Goal: Transaction & Acquisition: Download file/media

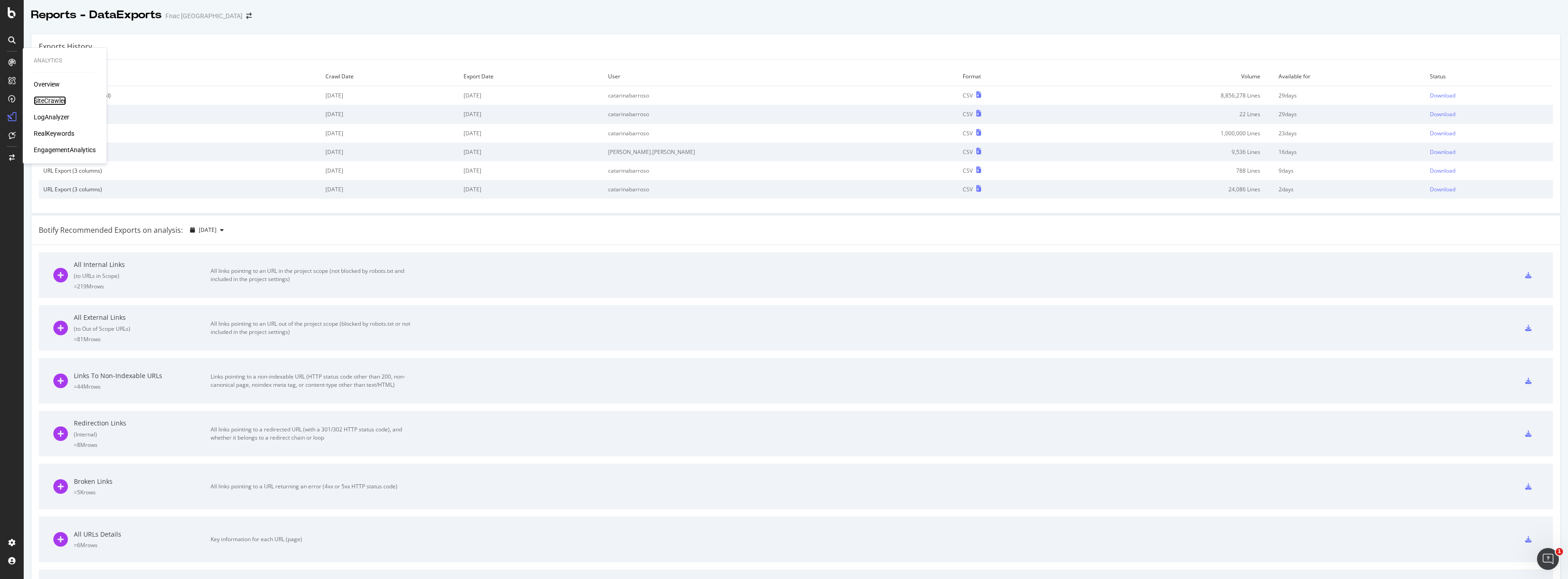
click at [47, 99] on div "SiteCrawler" at bounding box center [49, 100] width 32 height 9
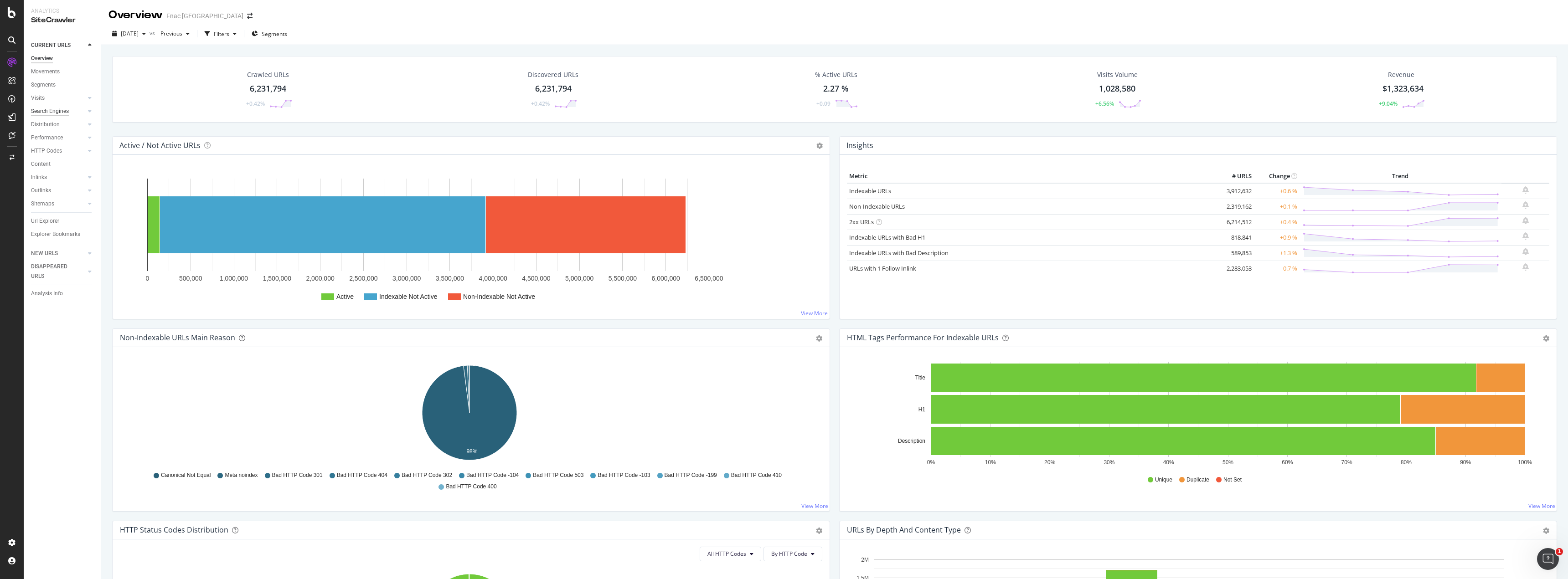
click at [66, 108] on div "Search Engines" at bounding box center [50, 111] width 38 height 10
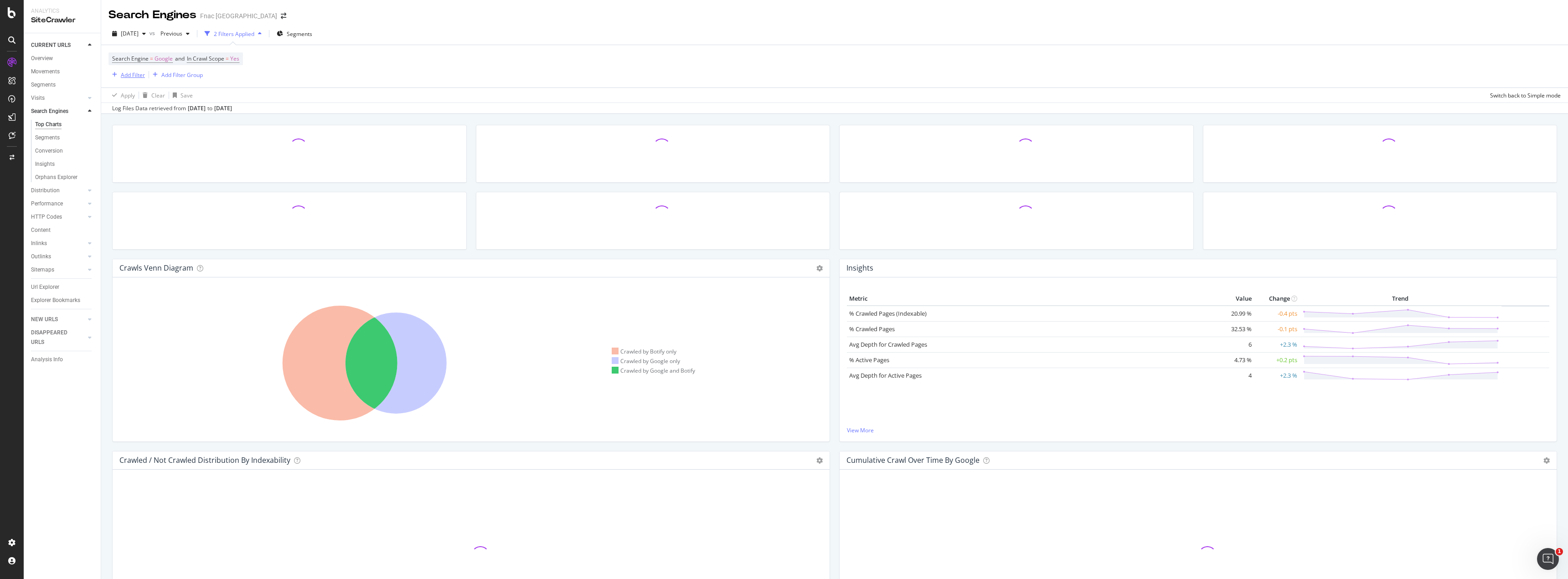
click at [137, 72] on div "Add Filter" at bounding box center [133, 75] width 24 height 8
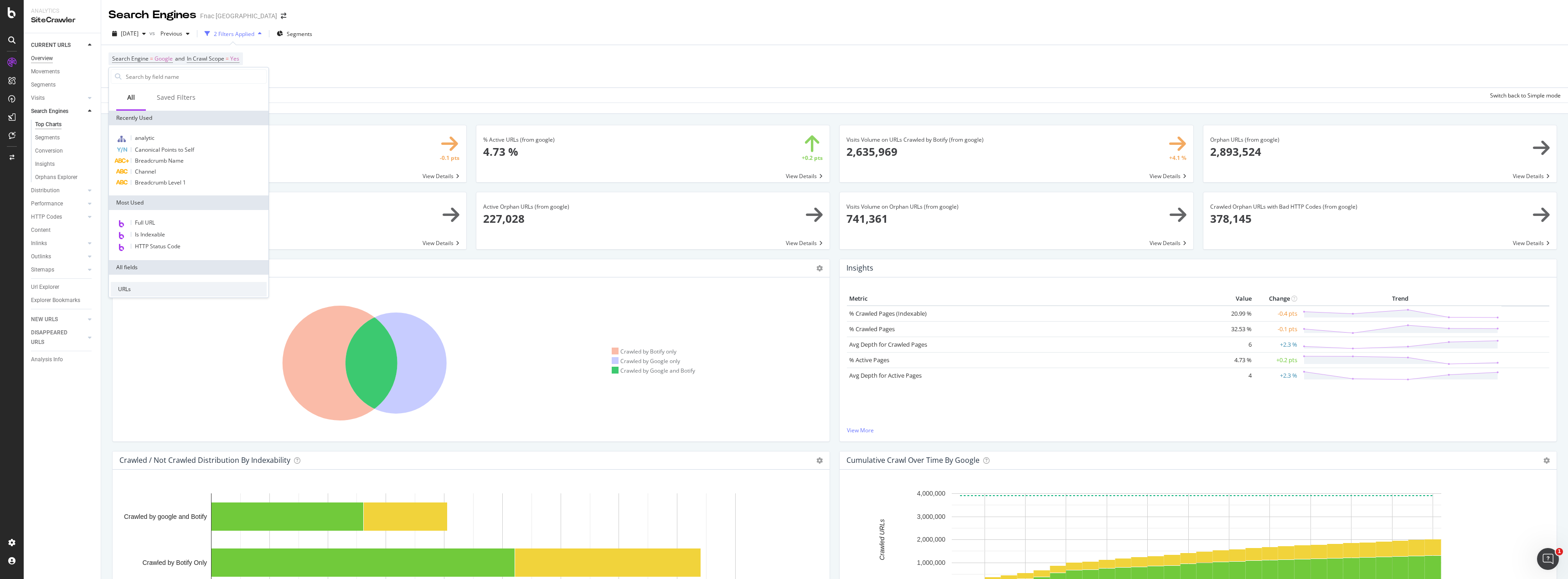
click at [39, 59] on div "Overview" at bounding box center [42, 58] width 22 height 10
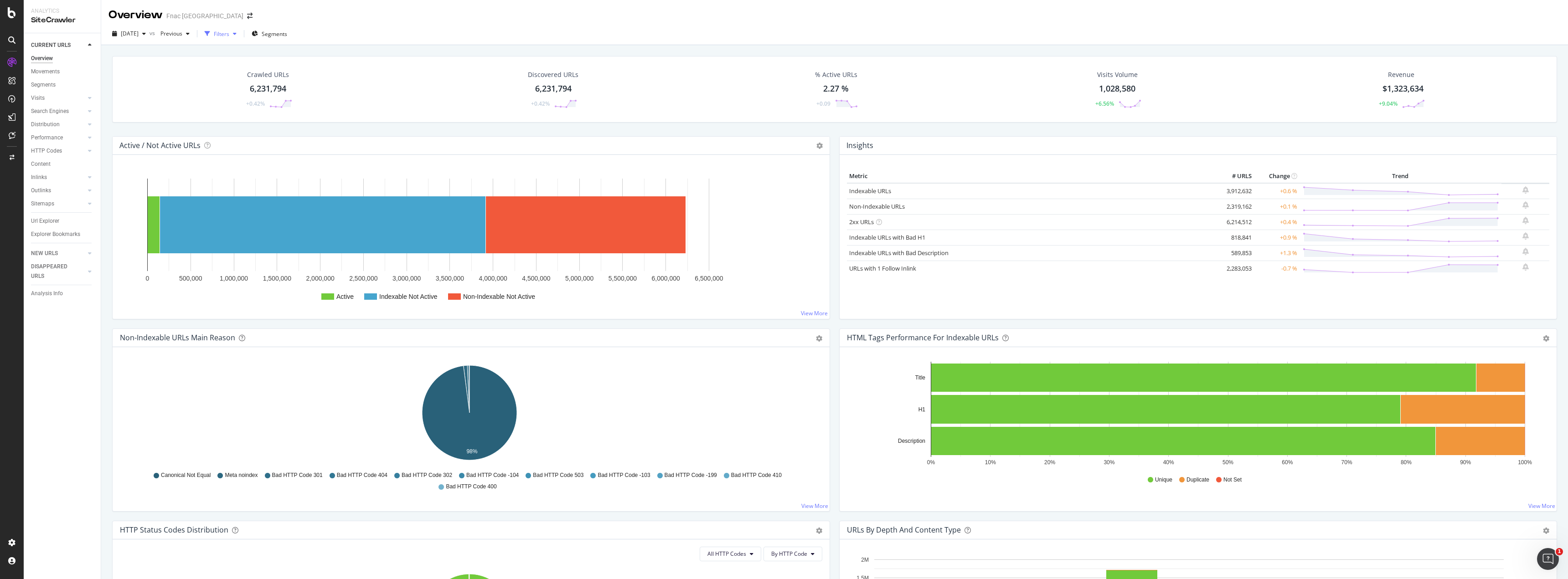
click at [240, 30] on div "Filters" at bounding box center [220, 33] width 39 height 13
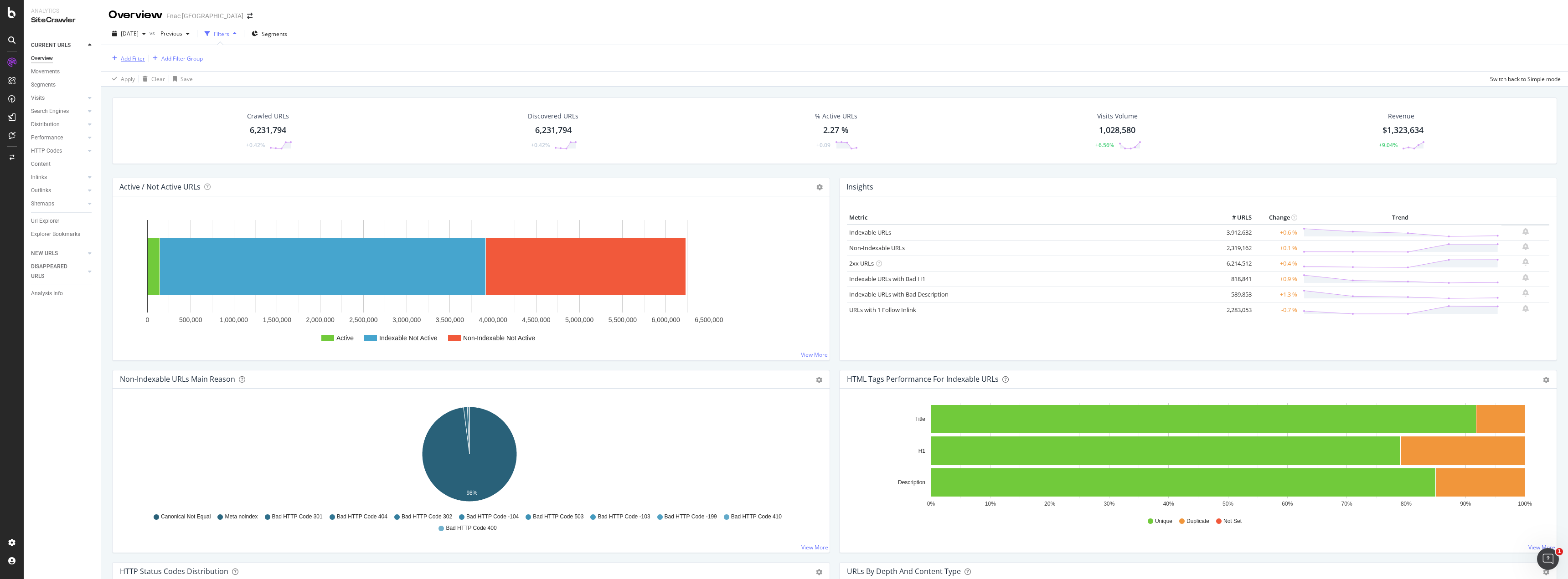
click at [128, 57] on div "Add Filter" at bounding box center [133, 58] width 24 height 8
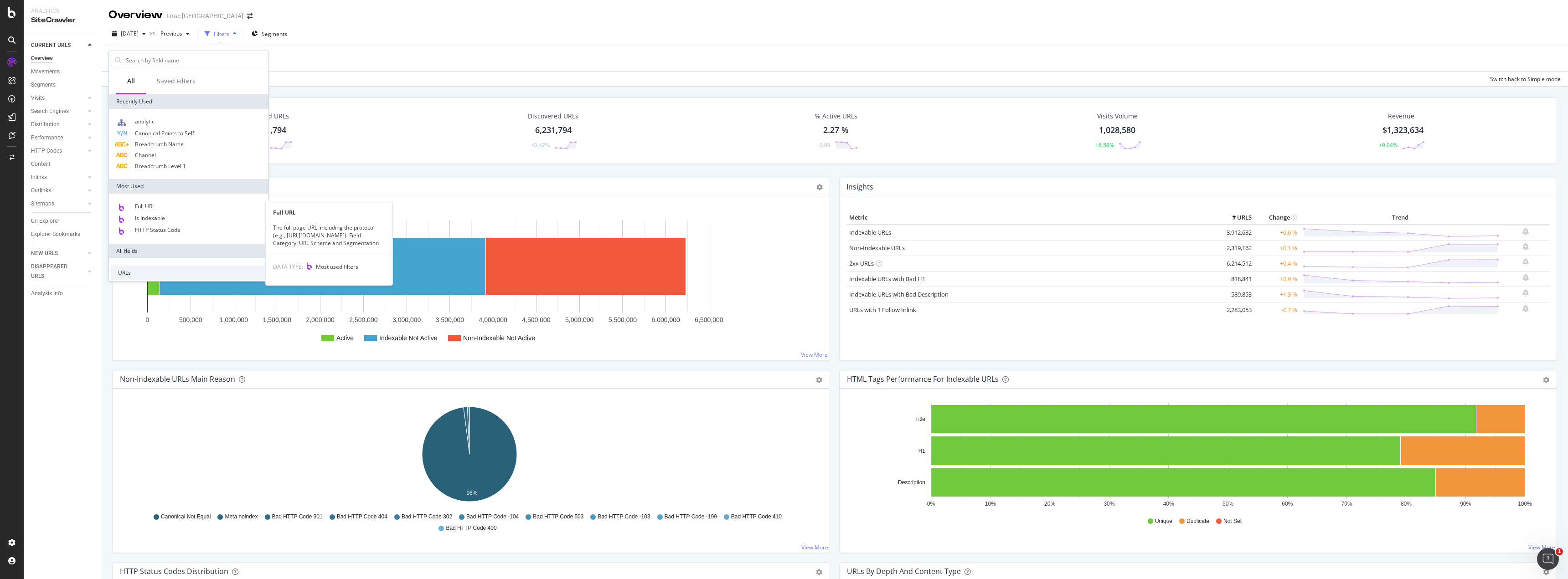
click at [177, 206] on div "Full URL" at bounding box center [189, 206] width 156 height 12
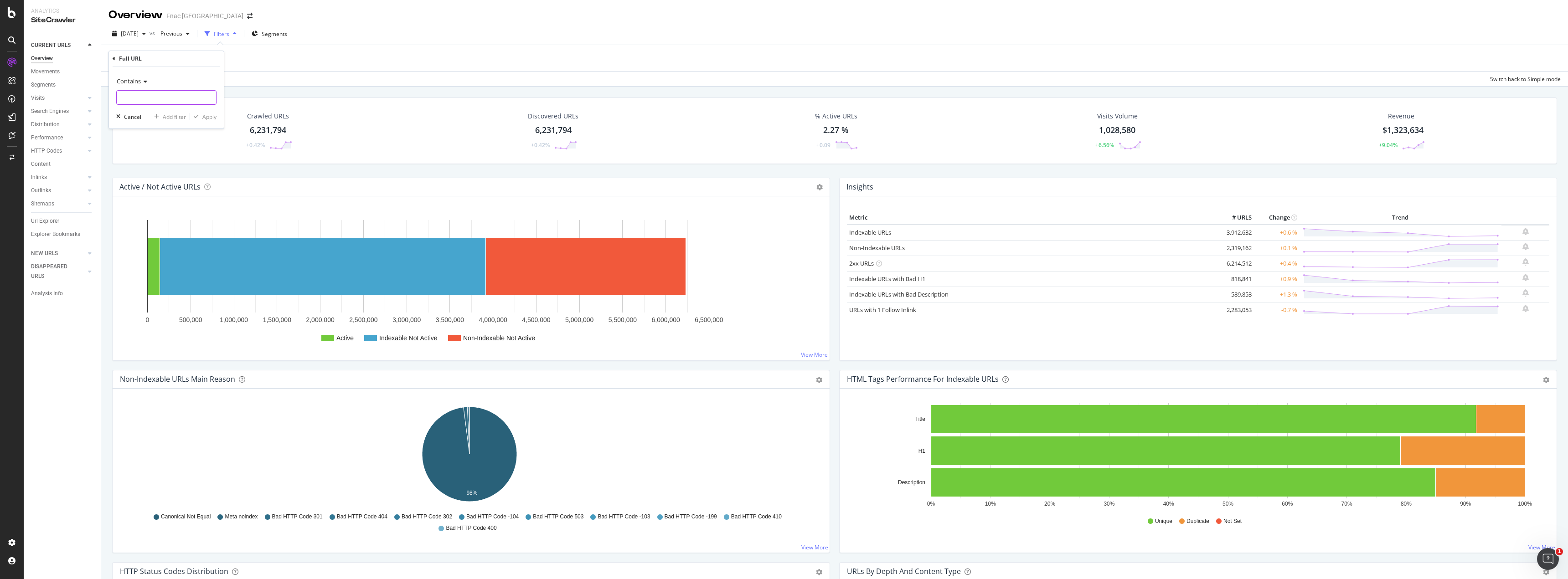
click at [163, 96] on input "text" at bounding box center [166, 97] width 99 height 15
paste input "https://www.fnac.pt/SearchResult/ResultList.aspx?SCat=0!1&sft=1&sa=0&Search=979…"
type input "https://www.fnac.pt/SearchResult/ResultList.aspx?SCat=0!1&sft=1&sa=0&Search=979…"
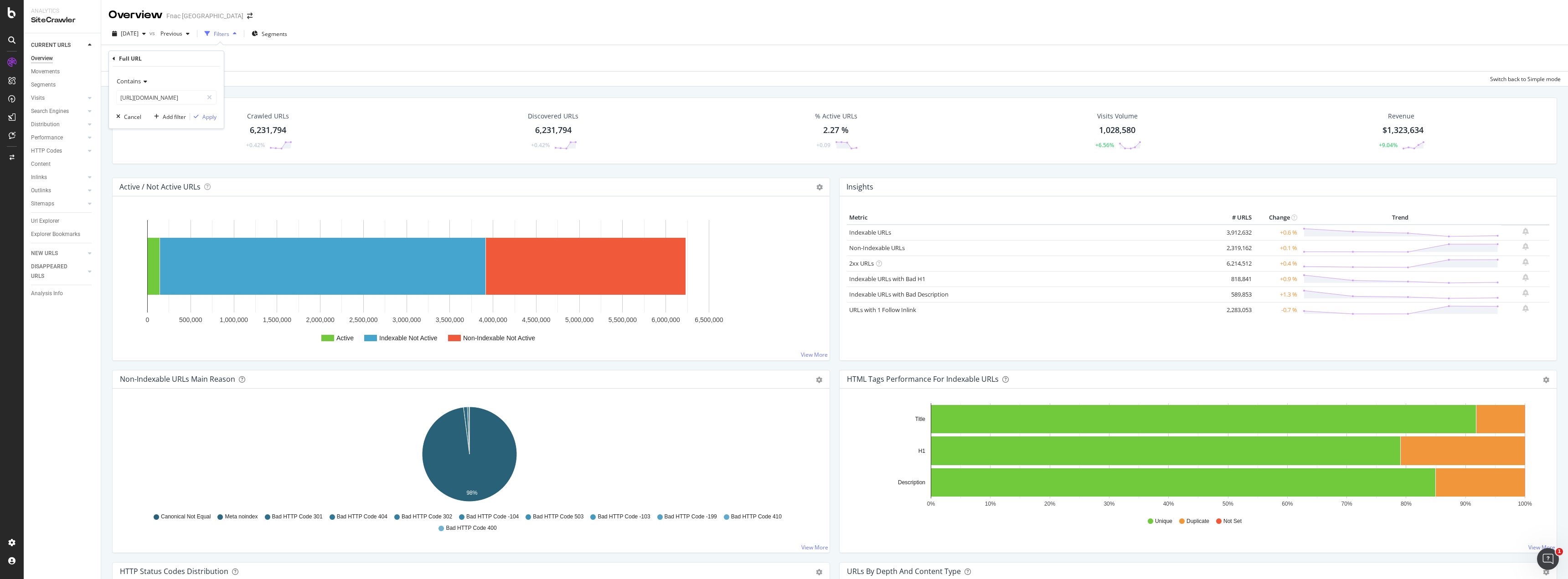
click at [130, 81] on span "Contains" at bounding box center [129, 81] width 24 height 8
click at [156, 98] on div "Equal to" at bounding box center [167, 99] width 97 height 12
click at [214, 117] on div "Apply" at bounding box center [209, 117] width 14 height 8
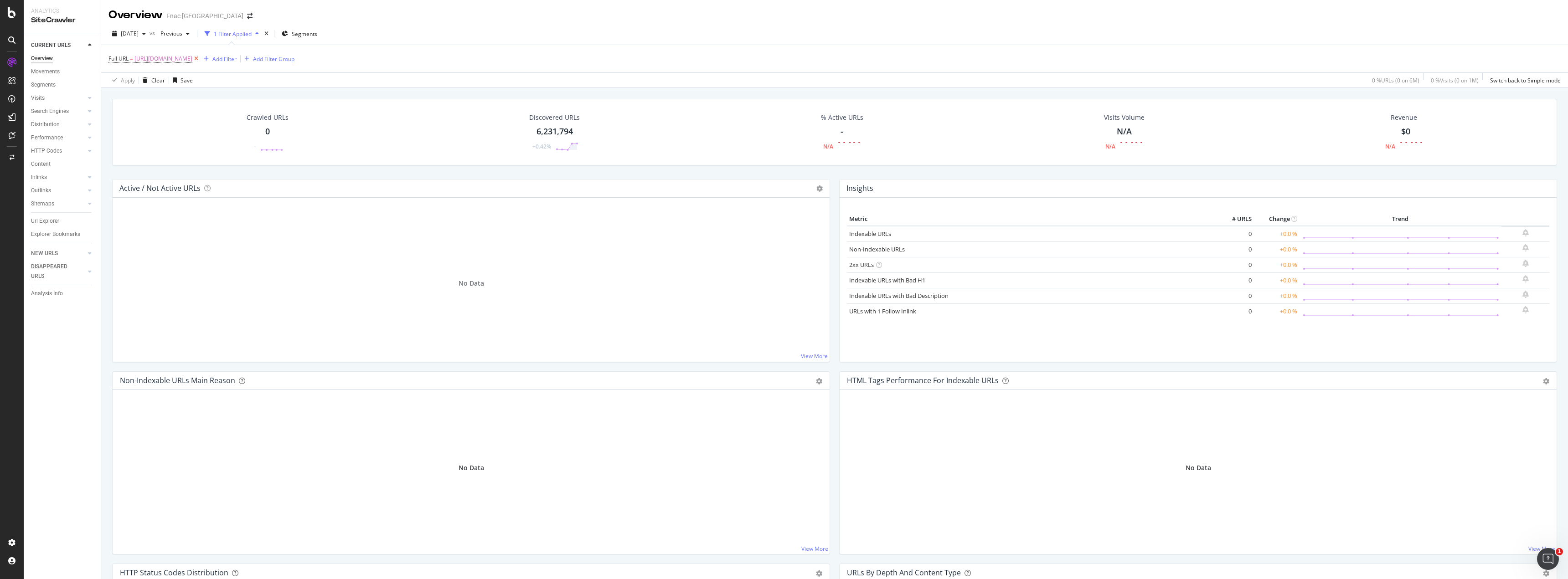
click at [200, 58] on icon at bounding box center [196, 58] width 8 height 9
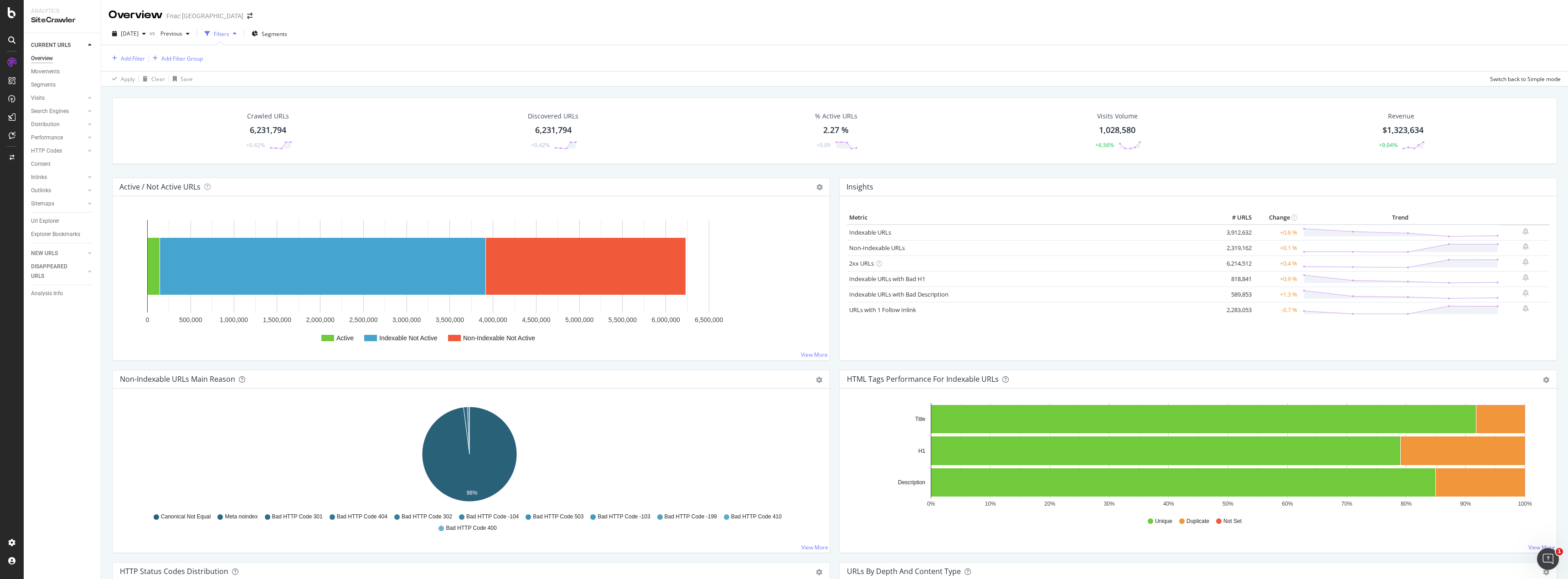
click at [835, 128] on div "2.27 %" at bounding box center [836, 130] width 26 height 12
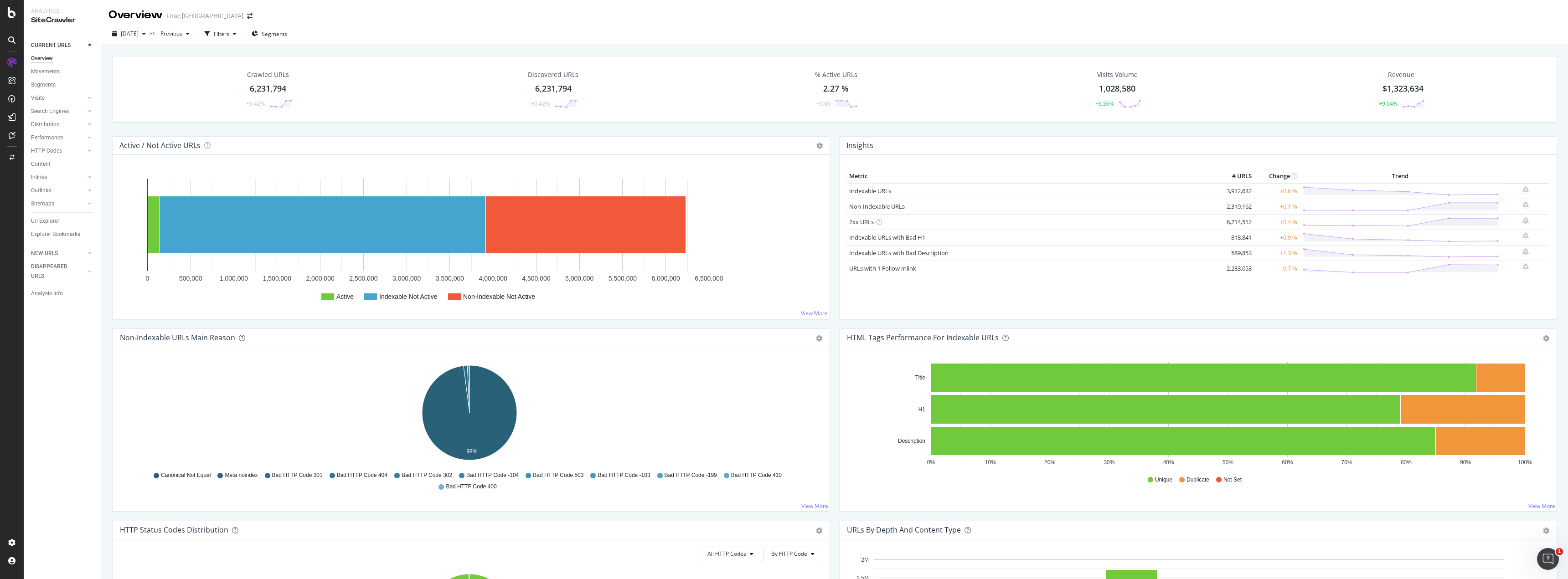
drag, startPoint x: 447, startPoint y: 427, endPoint x: 635, endPoint y: 397, distance: 190.4
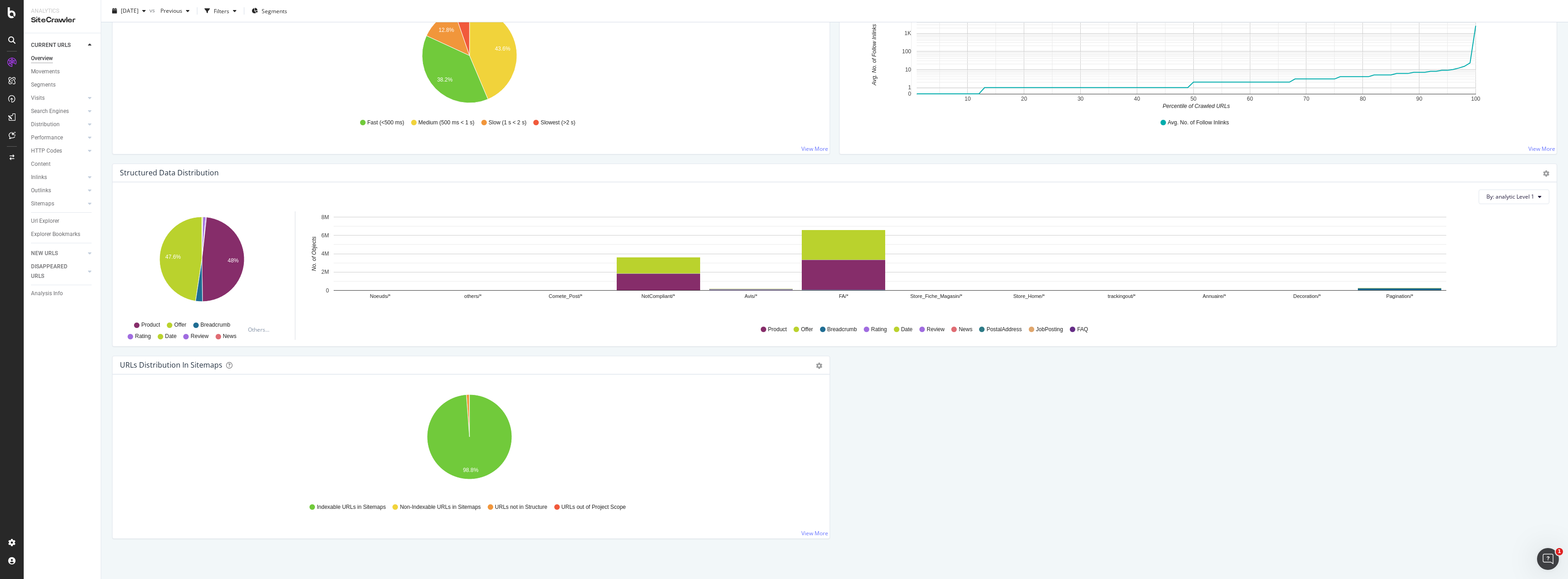
scroll to position [743, 0]
click at [468, 405] on icon "A chart." at bounding box center [467, 415] width 3 height 43
click at [468, 402] on icon "A chart." at bounding box center [467, 415] width 3 height 43
click at [468, 400] on icon "A chart." at bounding box center [467, 415] width 3 height 43
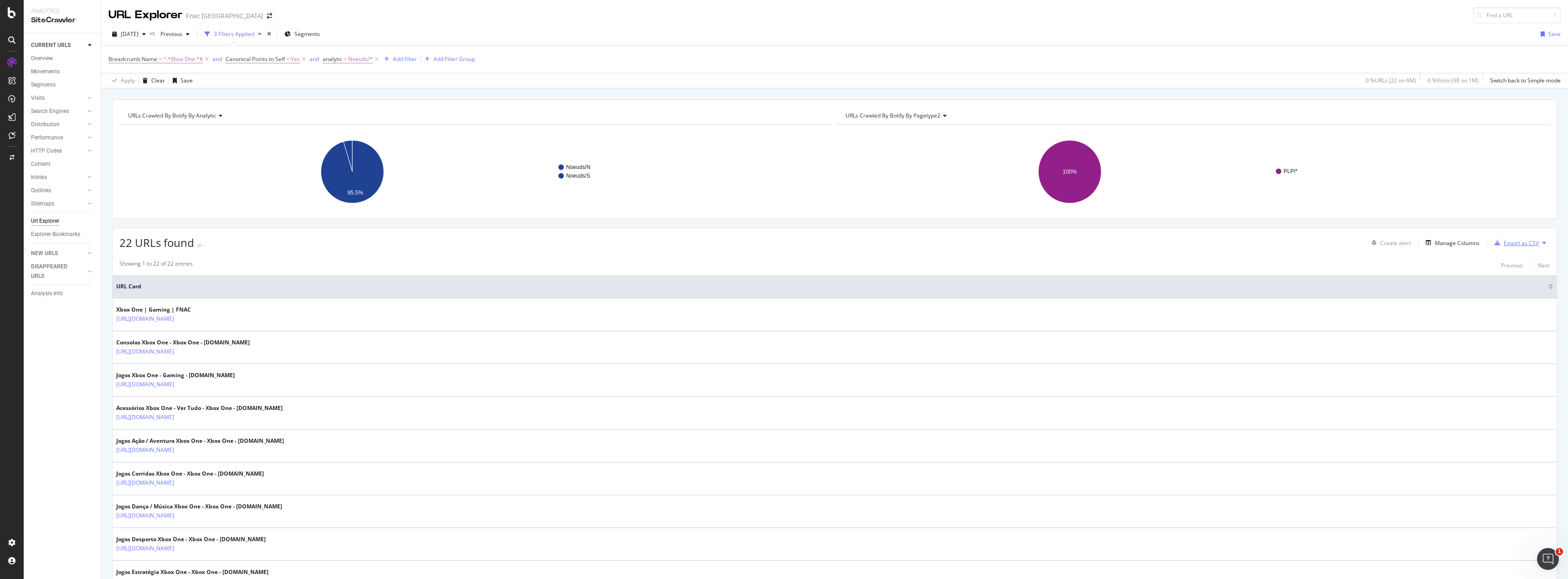
click at [1527, 237] on div "Export as CSV" at bounding box center [1514, 243] width 48 height 13
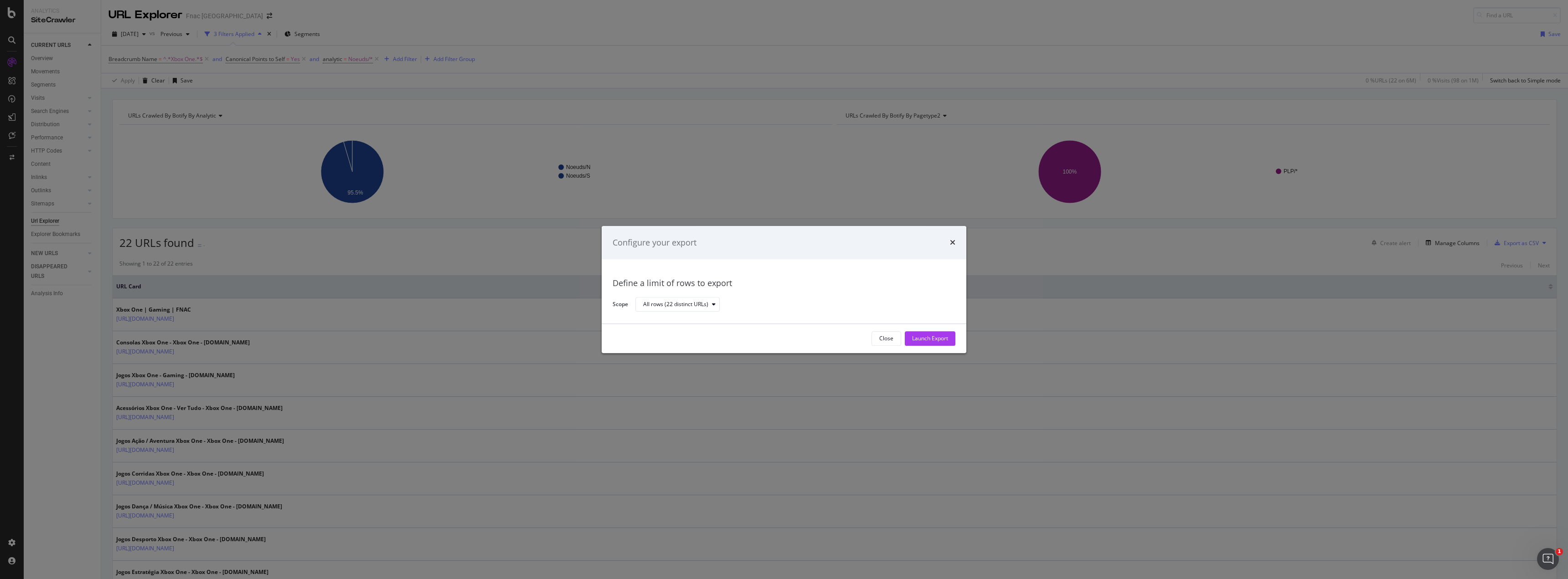
click at [954, 248] on div "times" at bounding box center [953, 242] width 5 height 12
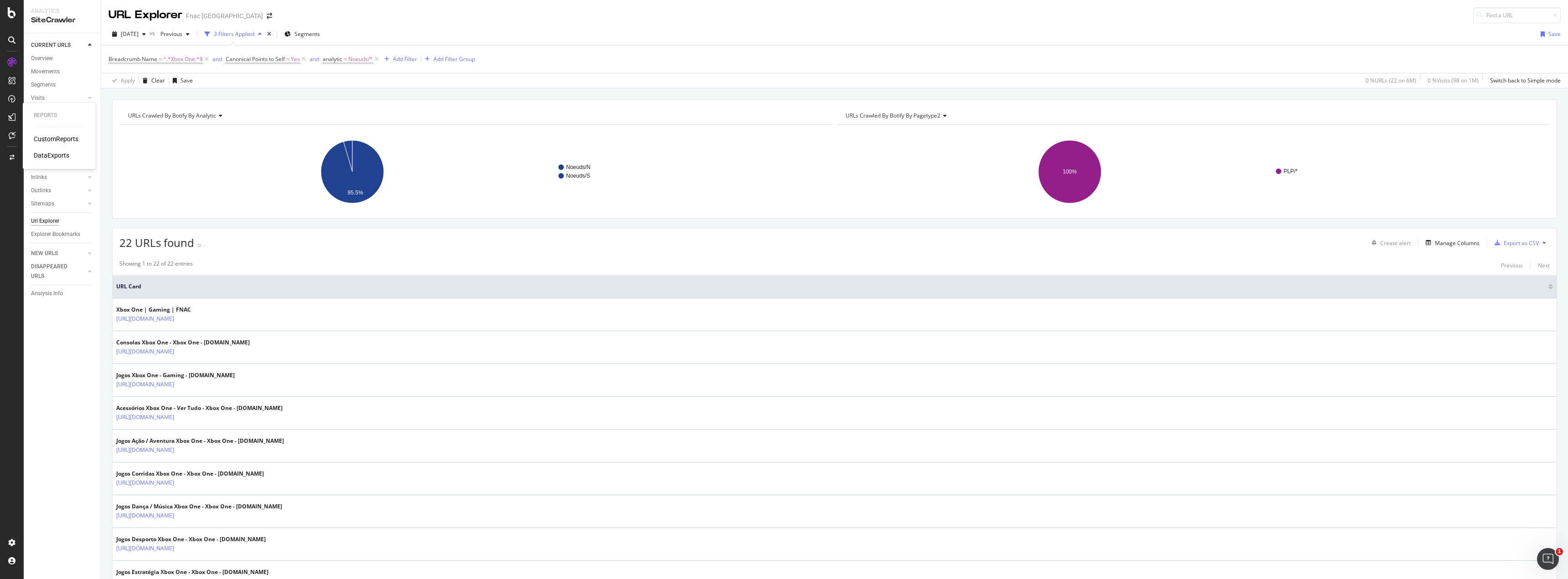
click at [57, 153] on div "DataExports" at bounding box center [51, 155] width 35 height 9
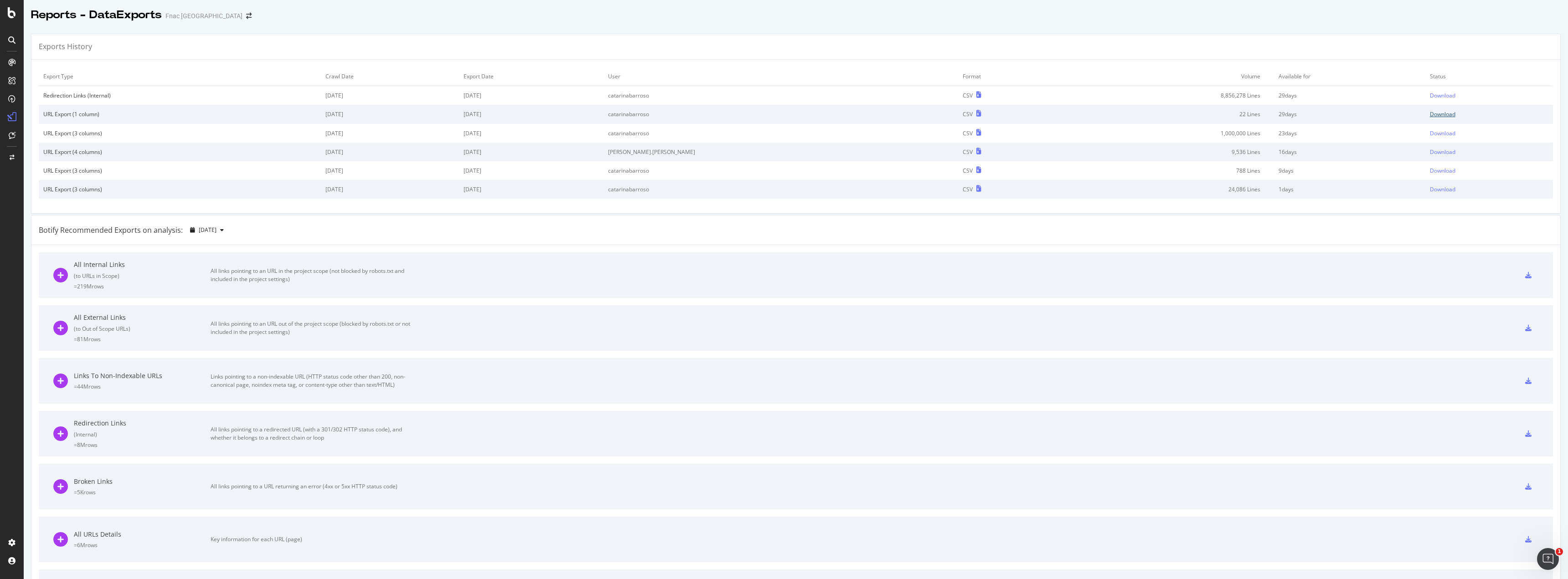
click at [1430, 117] on div "Download" at bounding box center [1443, 114] width 26 height 8
